Goal: Complete application form

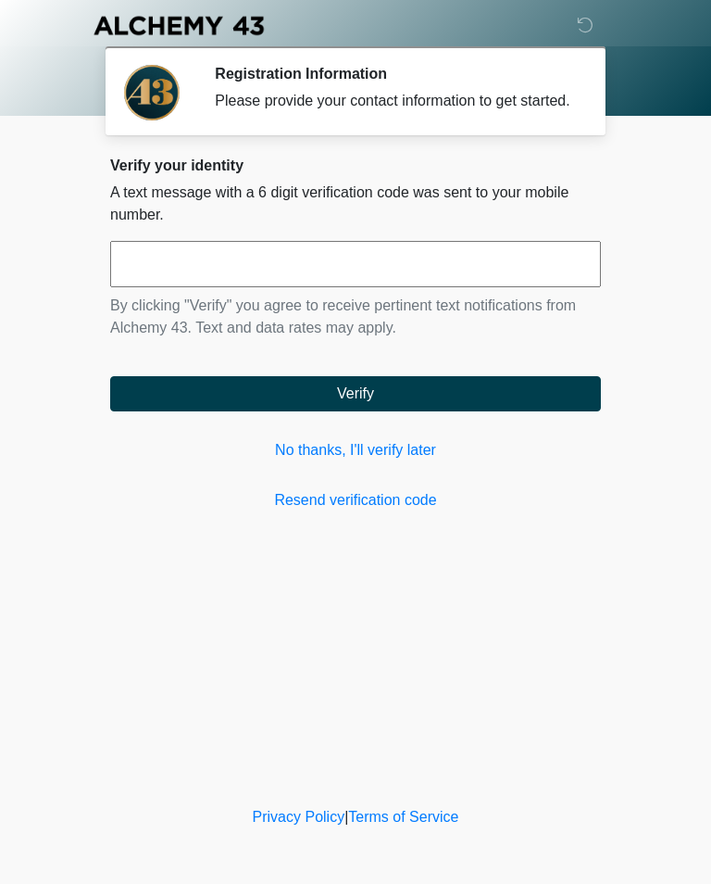
click at [179, 287] on input "text" at bounding box center [355, 264] width 491 height 46
type input "******"
click at [436, 411] on button "Verify" at bounding box center [355, 393] width 491 height 35
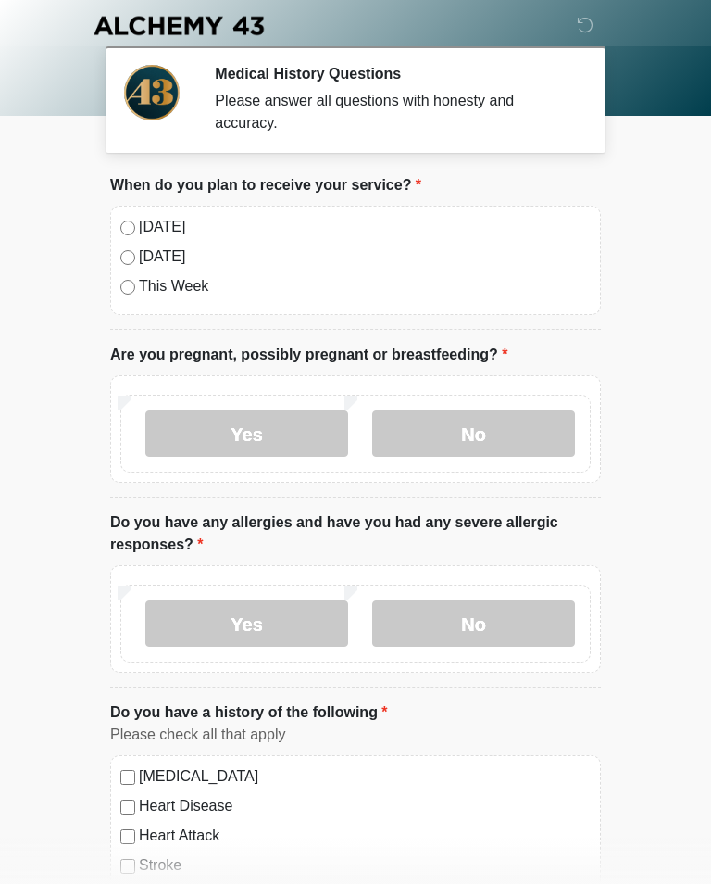
click at [495, 437] on label "No" at bounding box center [473, 433] width 203 height 46
click at [510, 625] on label "No" at bounding box center [473, 623] width 203 height 46
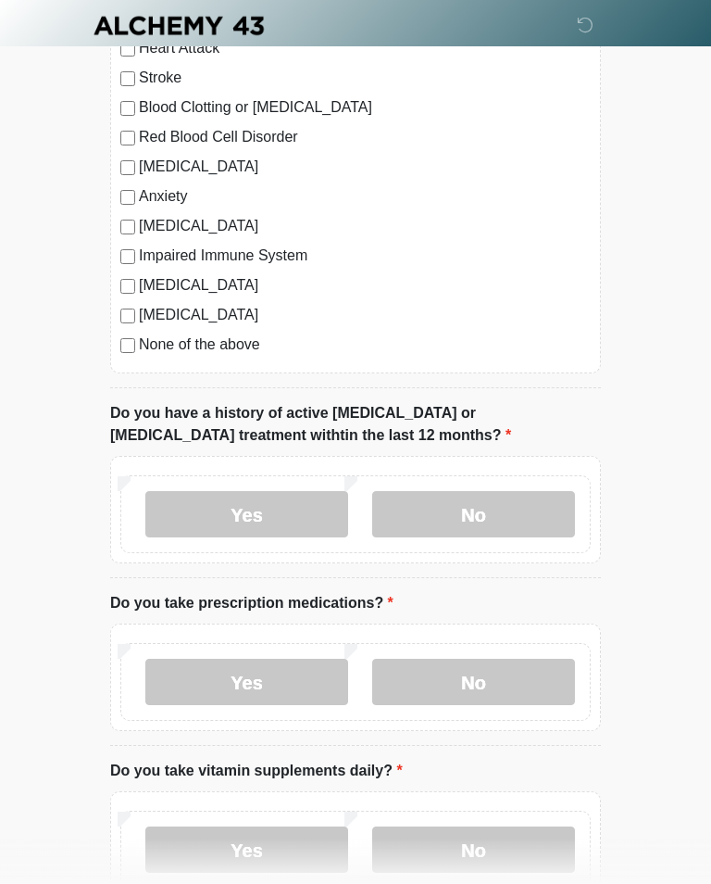
scroll to position [858, 0]
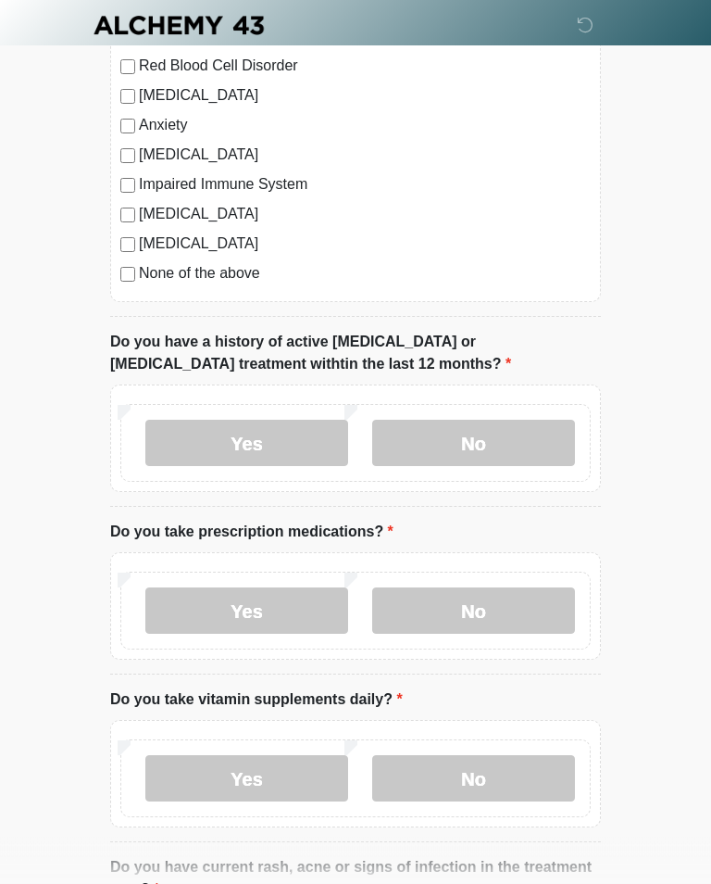
click at [504, 439] on label "No" at bounding box center [473, 444] width 203 height 46
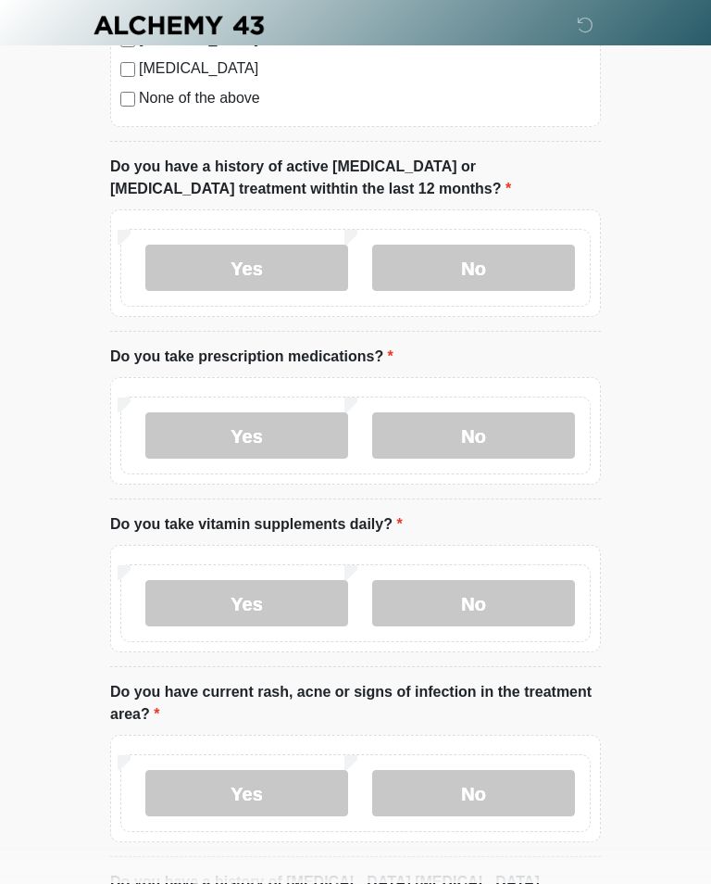
scroll to position [1031, 0]
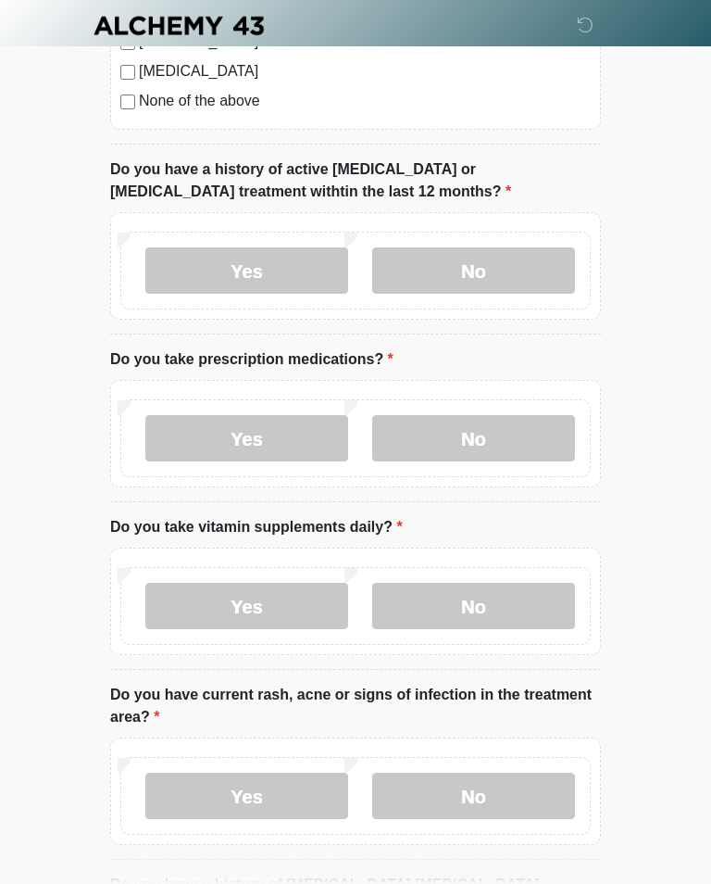
click at [513, 443] on label "No" at bounding box center [473, 438] width 203 height 46
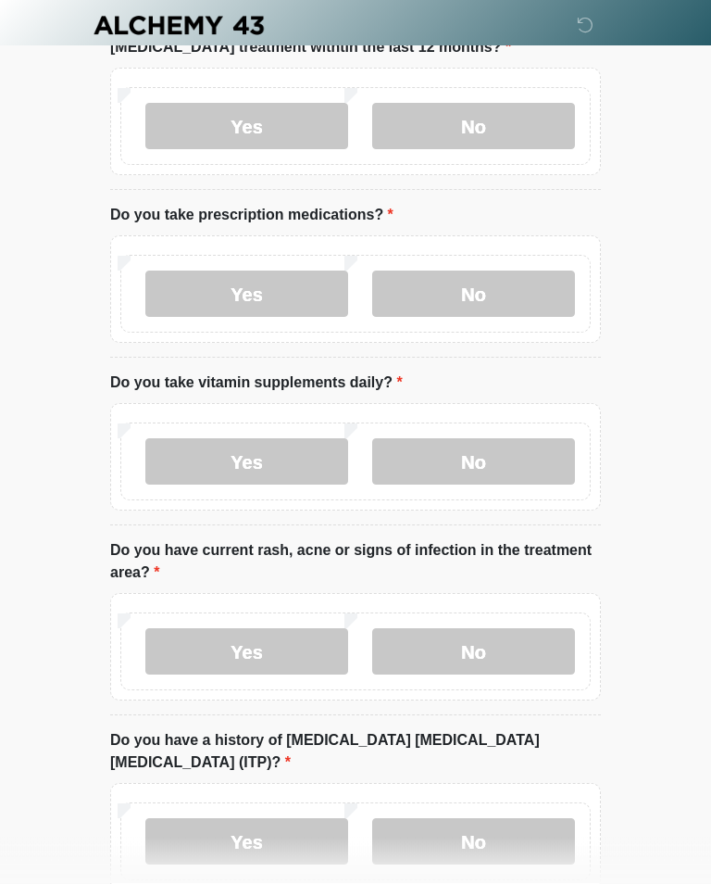
scroll to position [1179, 0]
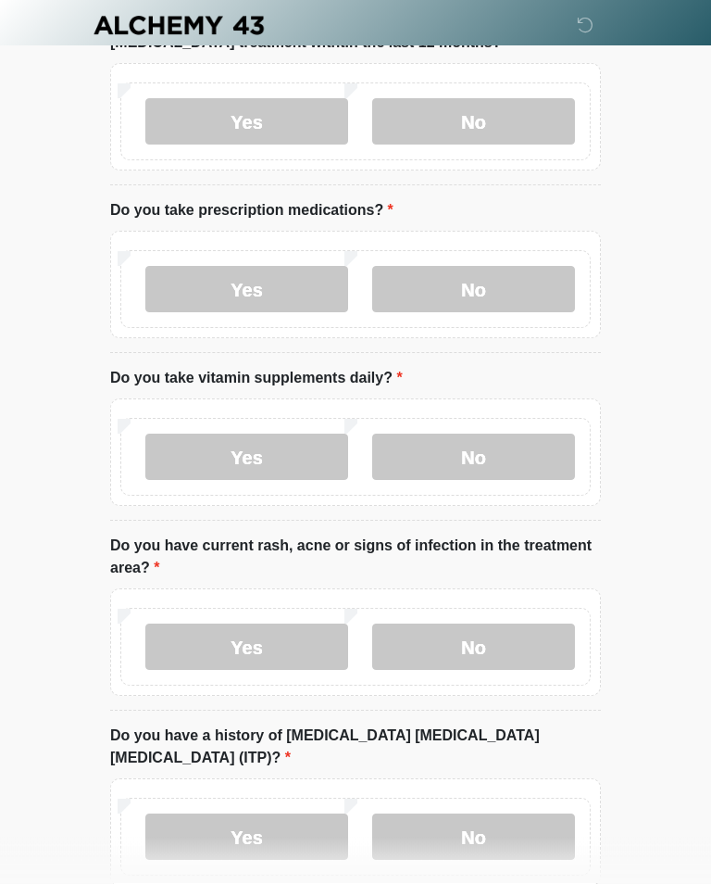
click at [531, 461] on label "No" at bounding box center [473, 457] width 203 height 46
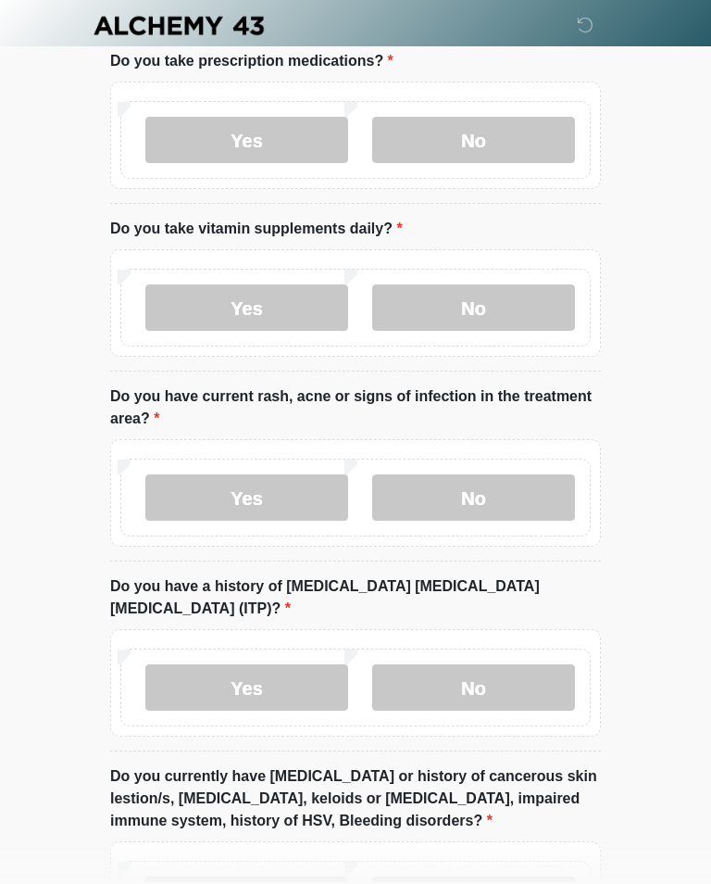
click at [528, 493] on label "No" at bounding box center [473, 497] width 203 height 46
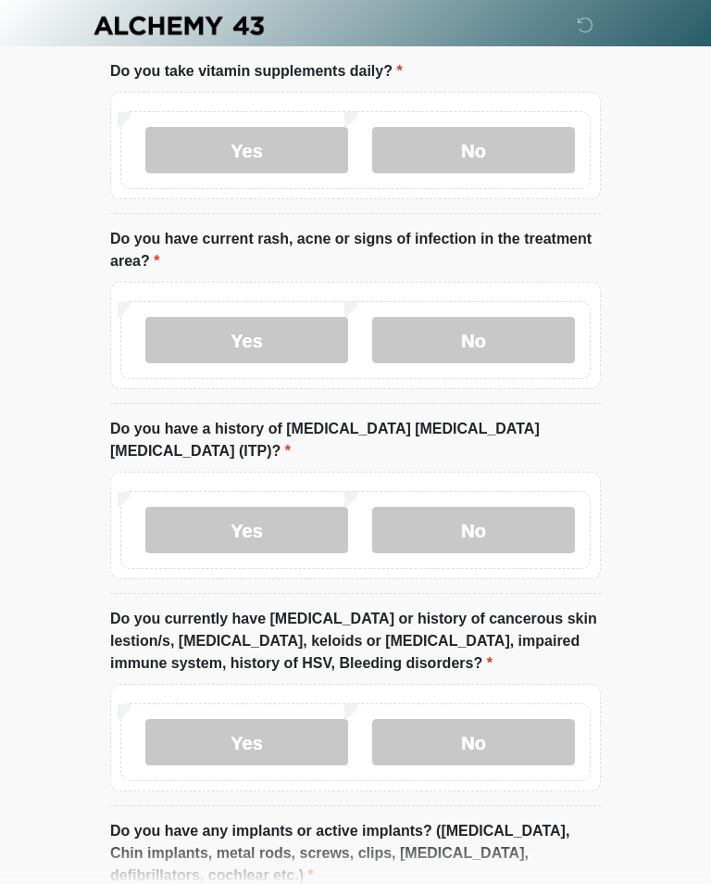
scroll to position [1497, 0]
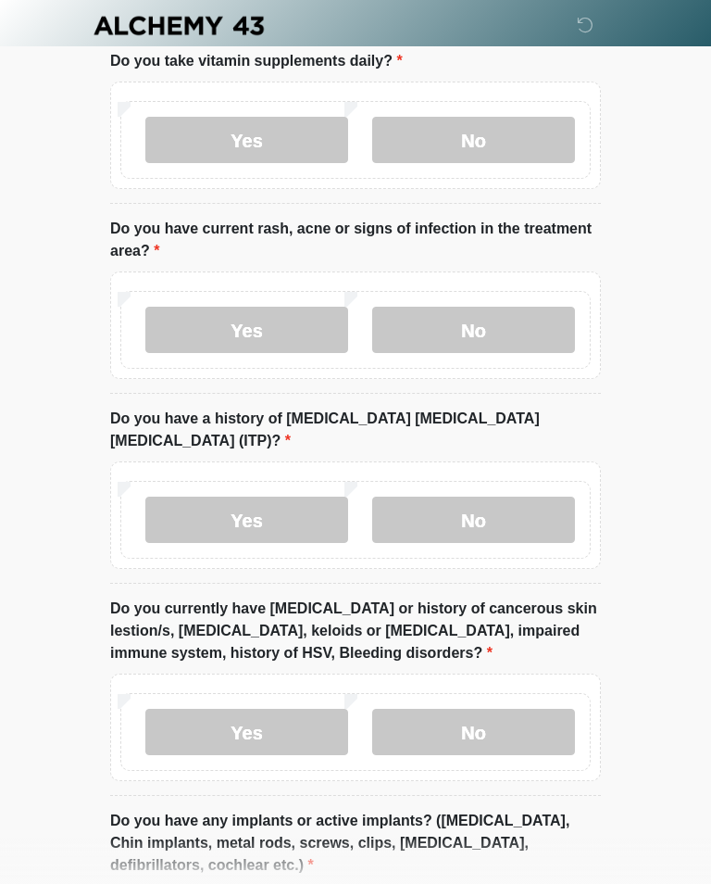
click at [512, 497] on label "No" at bounding box center [473, 520] width 203 height 46
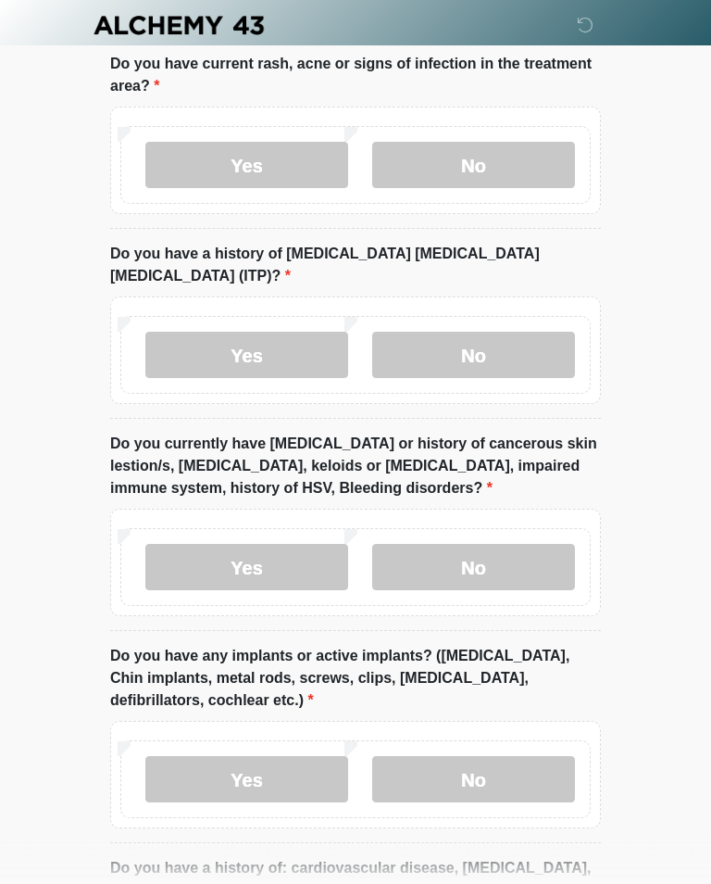
scroll to position [1662, 0]
click at [497, 544] on label "No" at bounding box center [473, 567] width 203 height 46
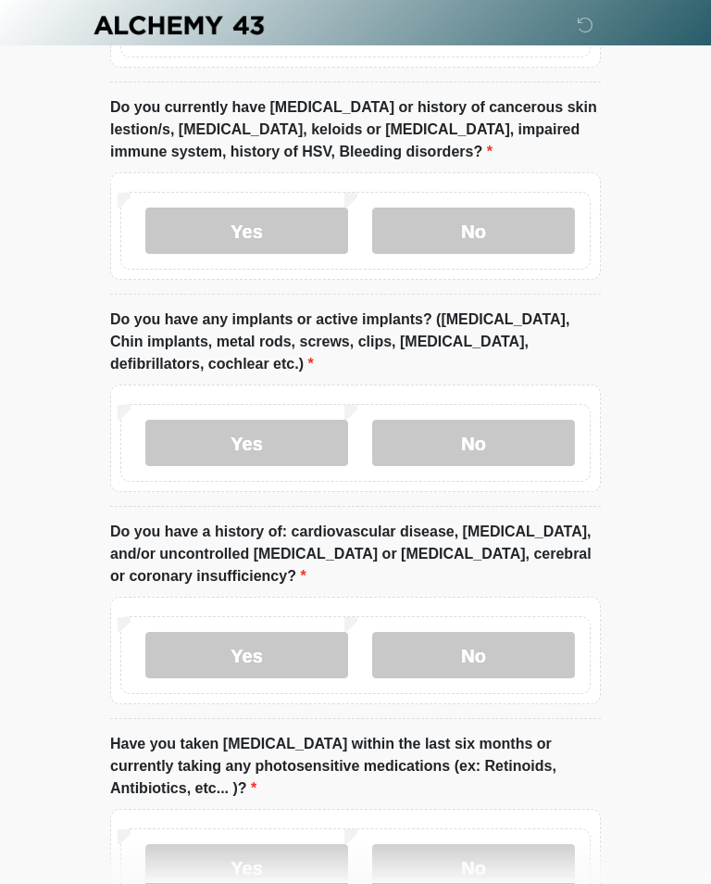
scroll to position [1999, 0]
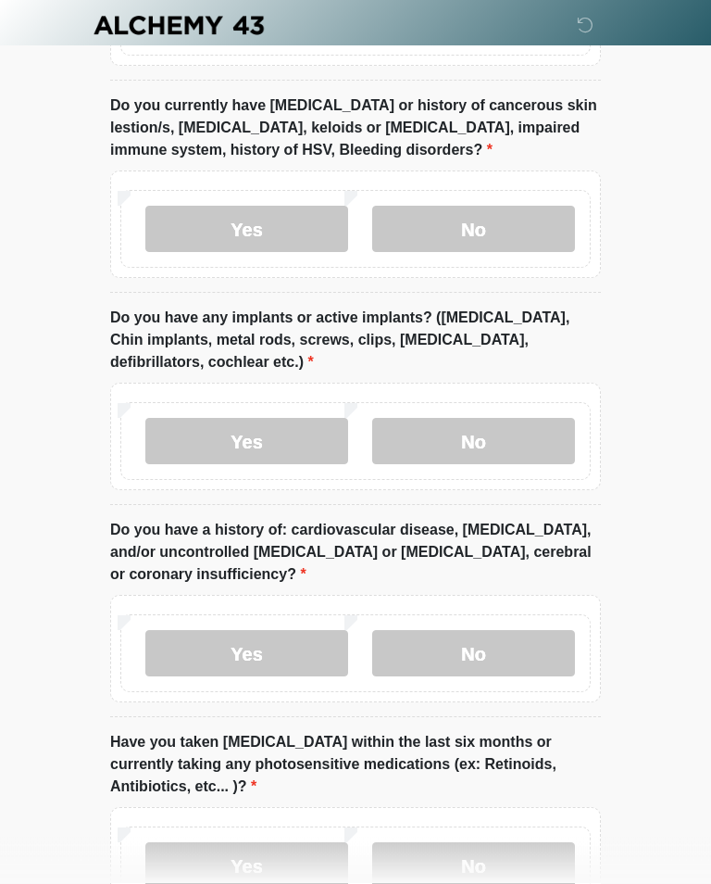
click at [523, 424] on label "No" at bounding box center [473, 442] width 203 height 46
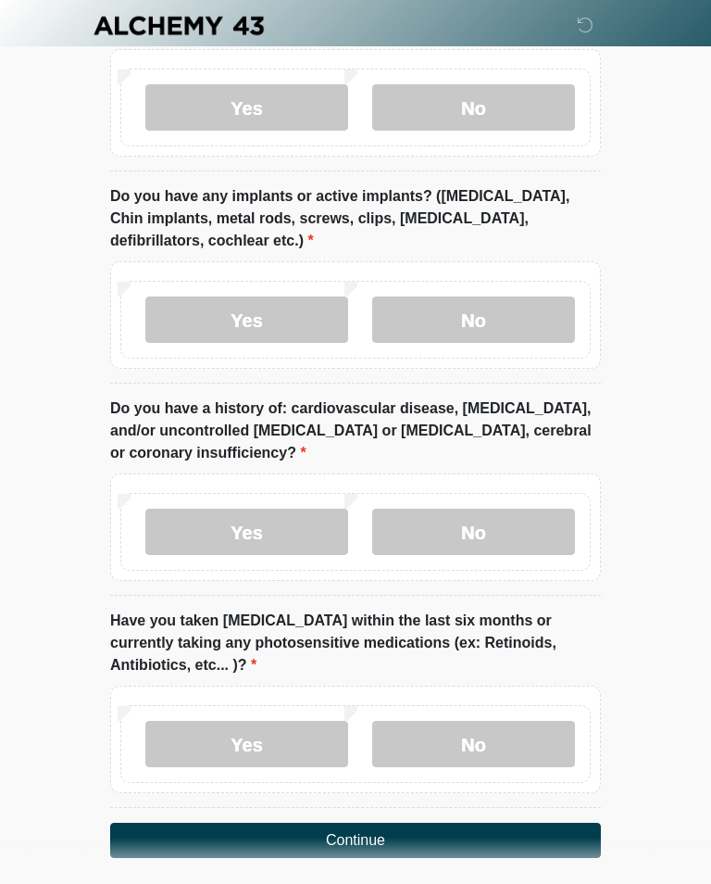
scroll to position [2139, 0]
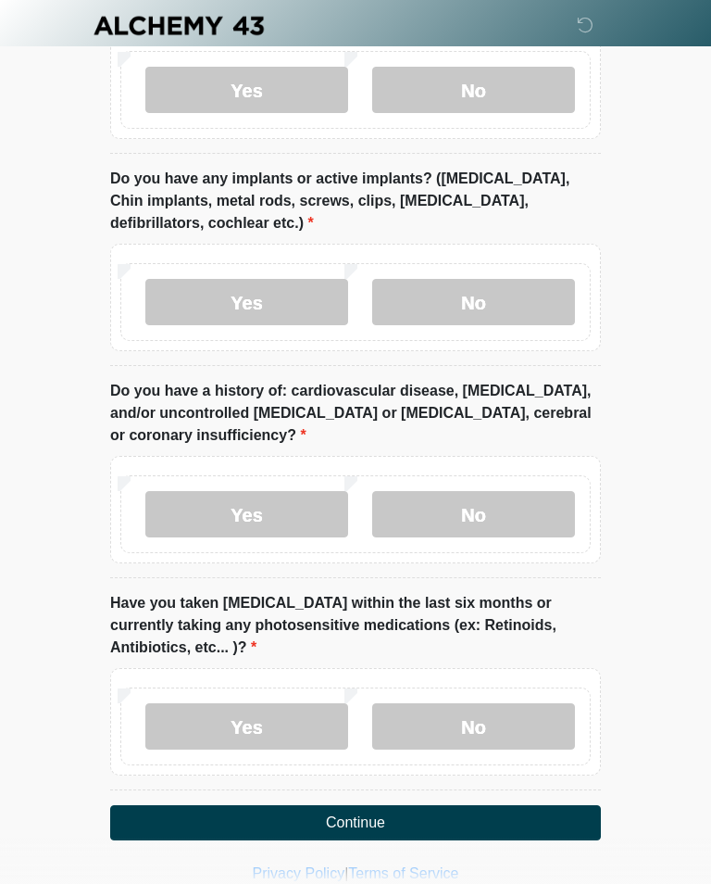
click at [499, 491] on label "No" at bounding box center [473, 514] width 203 height 46
click at [516, 703] on label "No" at bounding box center [473, 726] width 203 height 46
click at [500, 805] on button "Continue" at bounding box center [355, 822] width 491 height 35
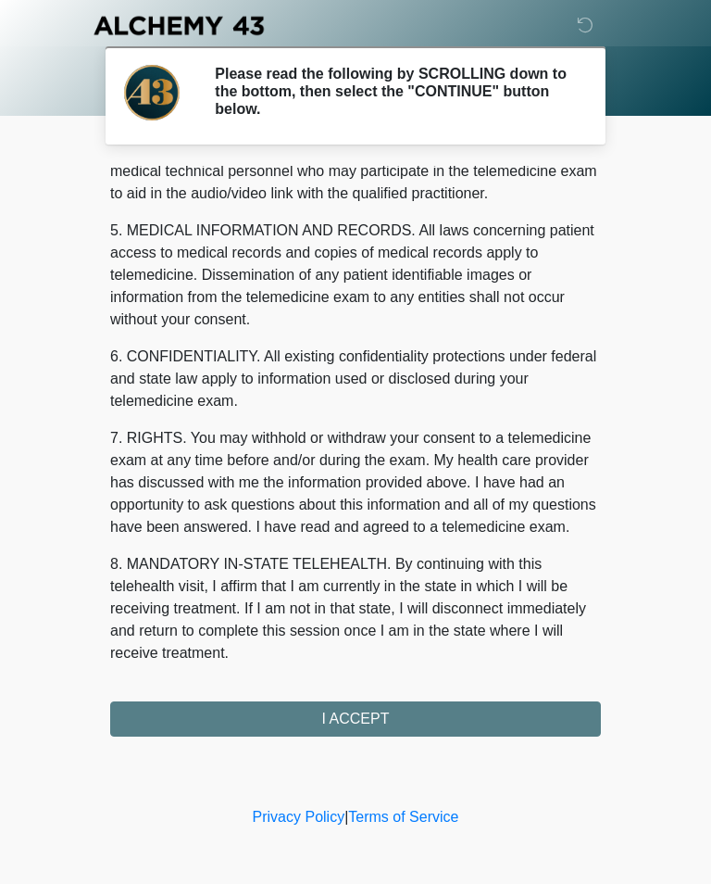
scroll to position [561, 0]
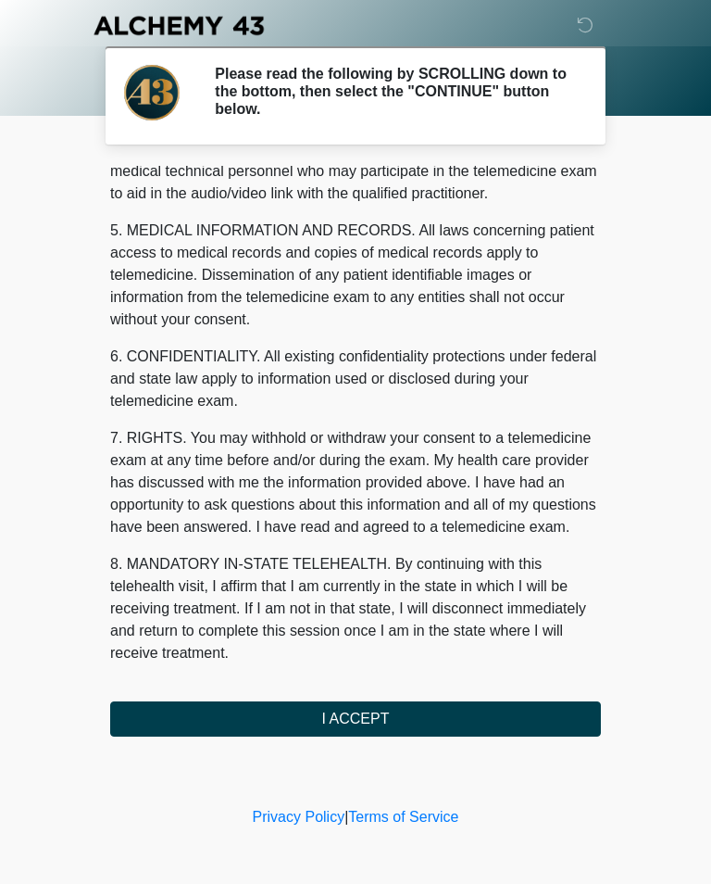
click at [487, 717] on button "I ACCEPT" at bounding box center [355, 718] width 491 height 35
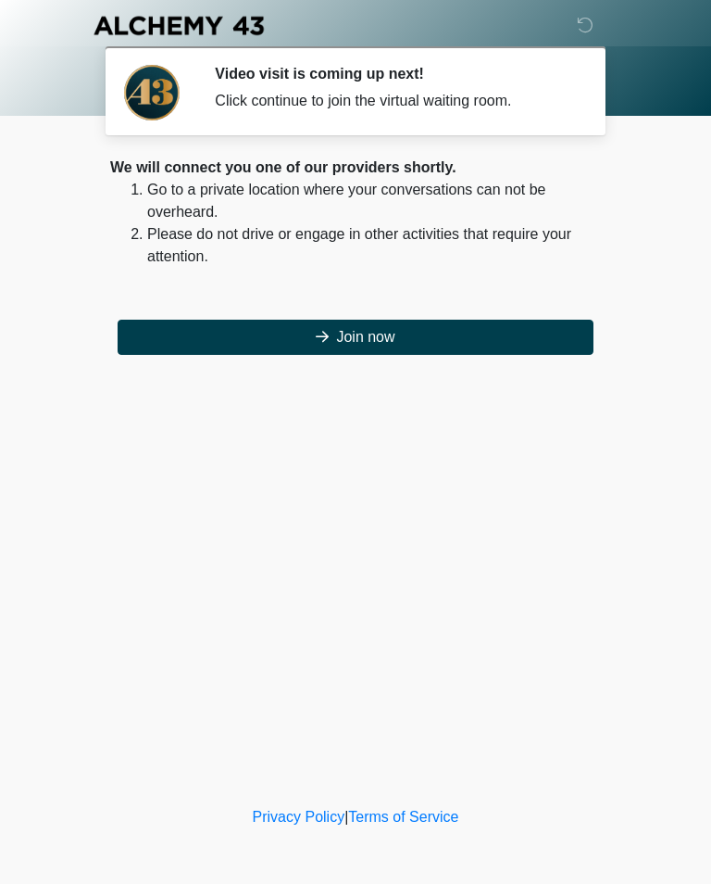
click at [197, 336] on button "Join now" at bounding box center [356, 337] width 476 height 35
